Goal: Check status

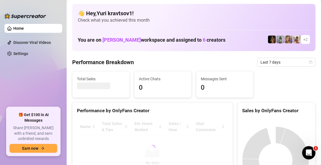
click at [235, 105] on div "Sales by OnlyFans Creator" at bounding box center [276, 154] width 82 height 104
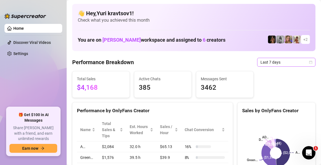
click at [260, 64] on span "Last 7 days" at bounding box center [286, 62] width 52 height 8
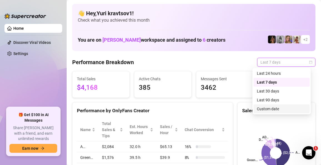
click at [277, 112] on div "Custom date" at bounding box center [281, 109] width 49 height 6
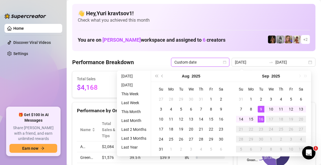
type input "[DATE]"
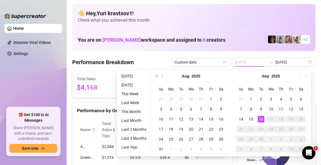
click at [262, 121] on div "16" at bounding box center [260, 119] width 7 height 7
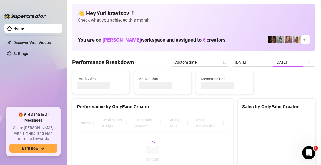
type input "[DATE]"
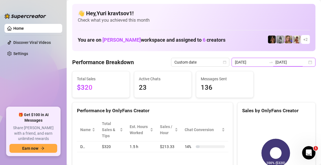
click at [275, 63] on input "[DATE]" at bounding box center [291, 62] width 32 height 6
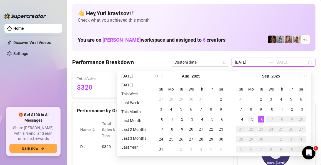
type input "[DATE]"
click at [254, 121] on div "15" at bounding box center [251, 119] width 7 height 7
type input "[DATE]"
click at [248, 121] on div "15" at bounding box center [251, 119] width 7 height 7
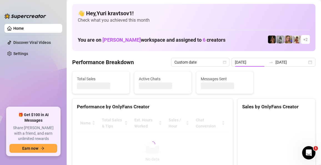
type input "[DATE]"
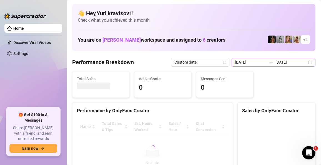
click at [266, 61] on div at bounding box center [270, 62] width 9 height 4
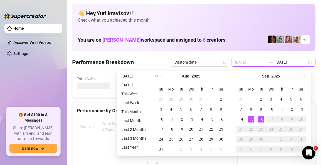
type input "[DATE]"
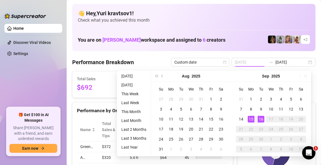
click at [257, 120] on div "16" at bounding box center [260, 119] width 7 height 7
click at [262, 121] on div "16" at bounding box center [260, 119] width 7 height 7
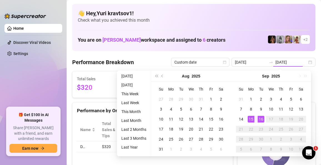
type input "[DATE]"
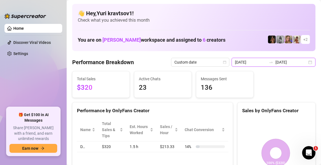
click at [249, 65] on input "[DATE]" at bounding box center [251, 62] width 32 height 6
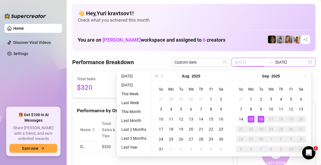
type input "[DATE]"
click at [254, 115] on td "15" at bounding box center [251, 119] width 10 height 10
type input "[DATE]"
click at [233, 47] on div "👋 Hey, Yuri kravtsov1 ! Check what you achieved this month You are on [PERSON_N…" at bounding box center [193, 27] width 243 height 47
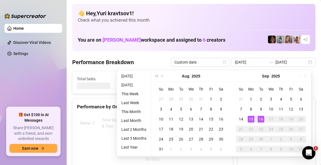
type input "[DATE]"
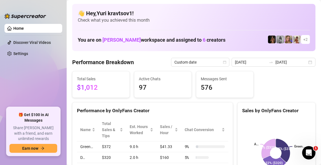
scroll to position [65, 0]
